Goal: Task Accomplishment & Management: Complete application form

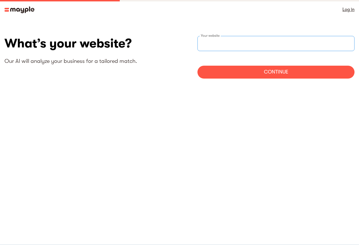
click at [265, 40] on input "websiteStep" at bounding box center [275, 43] width 157 height 15
paste input "example.com"
type input "https://example.com"
click at [278, 73] on div "Continue" at bounding box center [275, 72] width 157 height 13
